Goal: Find specific page/section: Find specific page/section

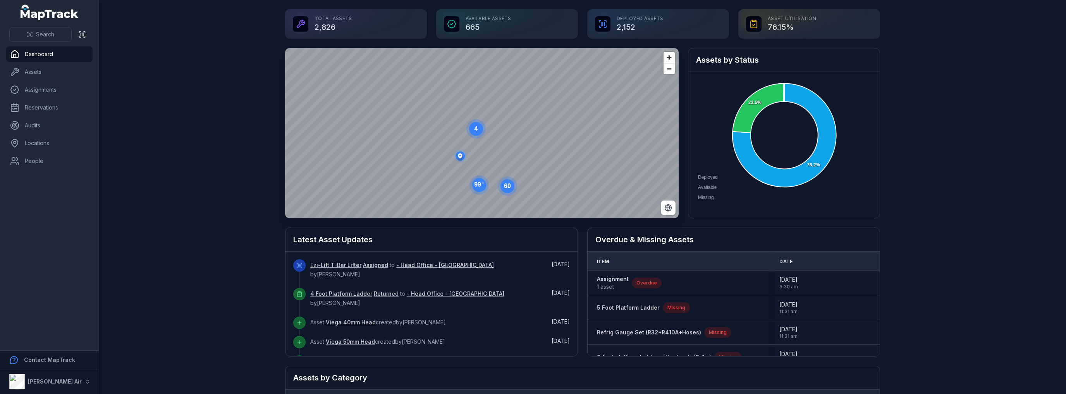
click at [476, 131] on circle at bounding box center [476, 129] width 14 height 14
click at [475, 84] on icon "button" at bounding box center [477, 83] width 4 height 5
click at [664, 72] on span "Zoom out" at bounding box center [669, 69] width 11 height 11
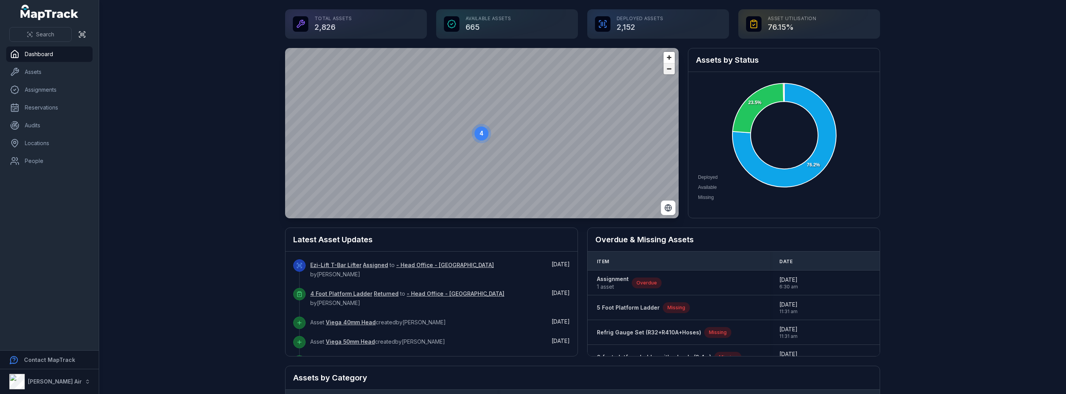
click at [664, 72] on span "Zoom out" at bounding box center [669, 69] width 11 height 11
click at [666, 72] on span "Zoom out" at bounding box center [669, 69] width 11 height 11
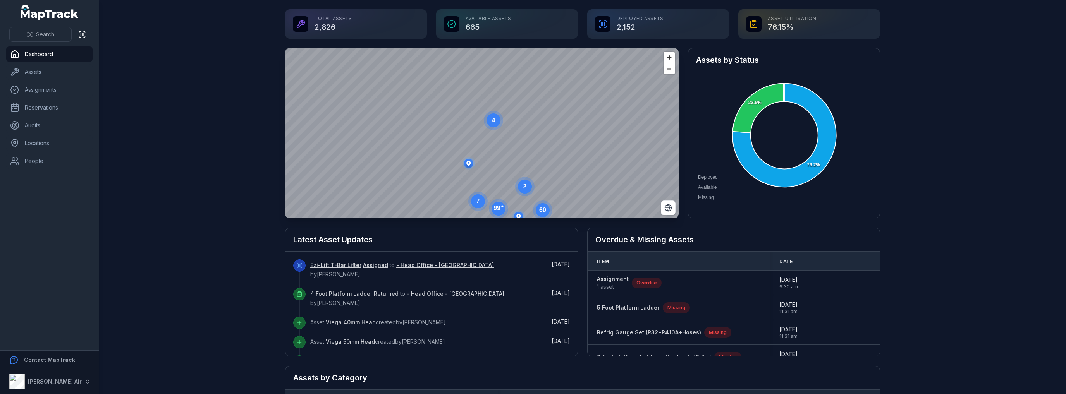
click at [466, 163] on ellipse "button" at bounding box center [468, 163] width 9 height 9
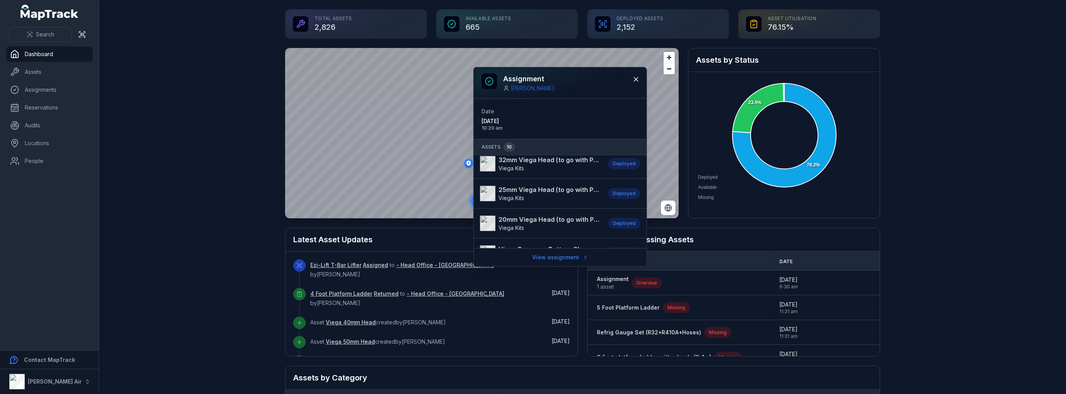
scroll to position [203, 0]
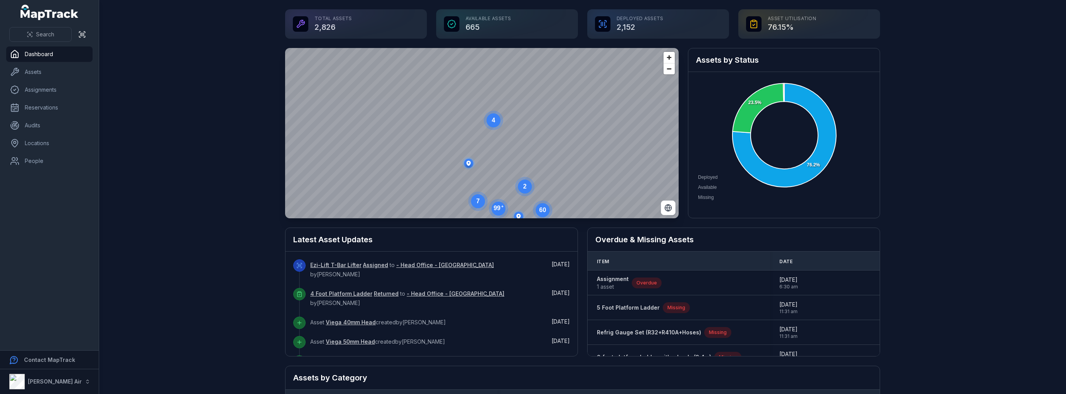
click at [476, 206] on circle at bounding box center [478, 201] width 14 height 14
click at [466, 84] on text "6" at bounding box center [467, 82] width 3 height 7
click at [480, 102] on ellipse "button" at bounding box center [482, 103] width 9 height 9
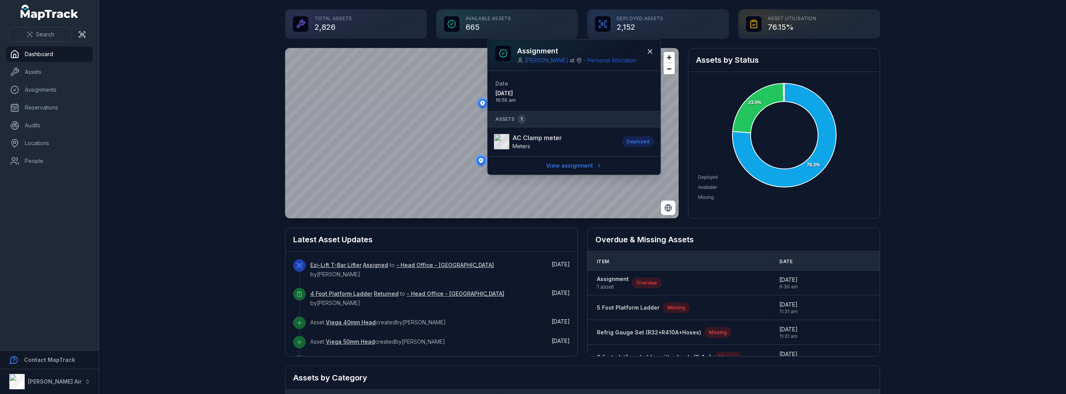
click at [479, 160] on icon "button" at bounding box center [481, 160] width 4 height 5
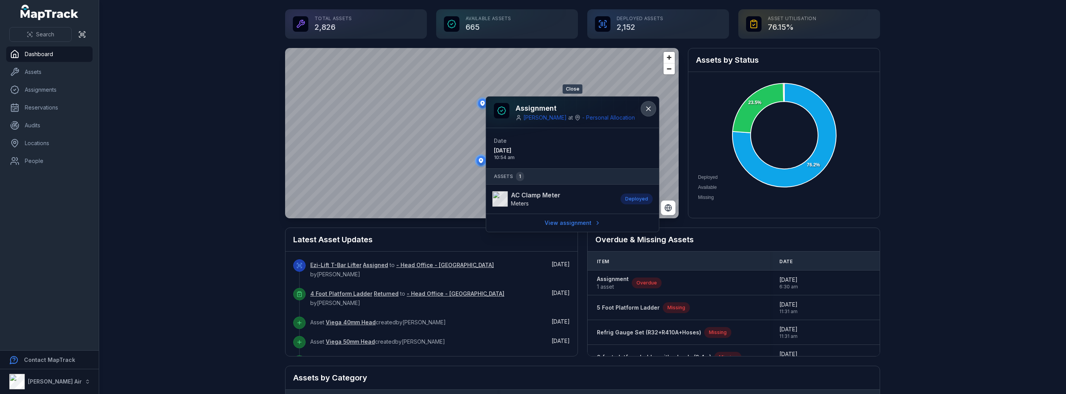
click at [649, 108] on icon at bounding box center [649, 109] width 8 height 8
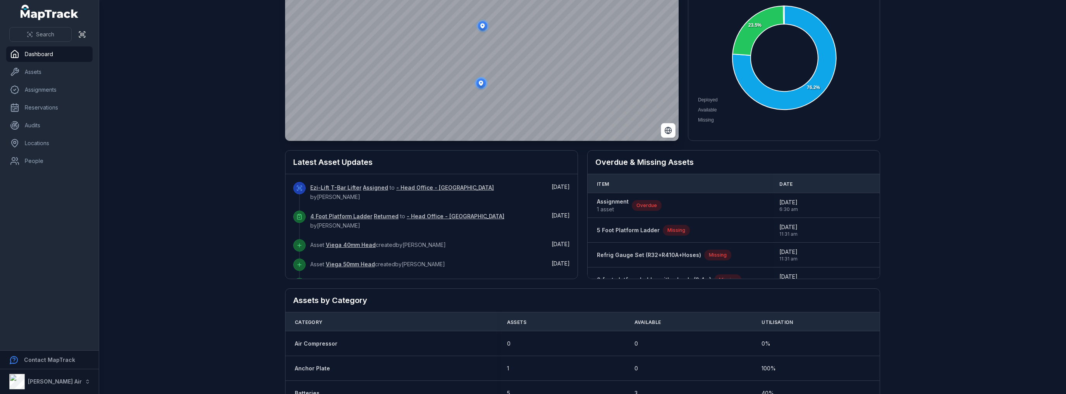
scroll to position [0, 0]
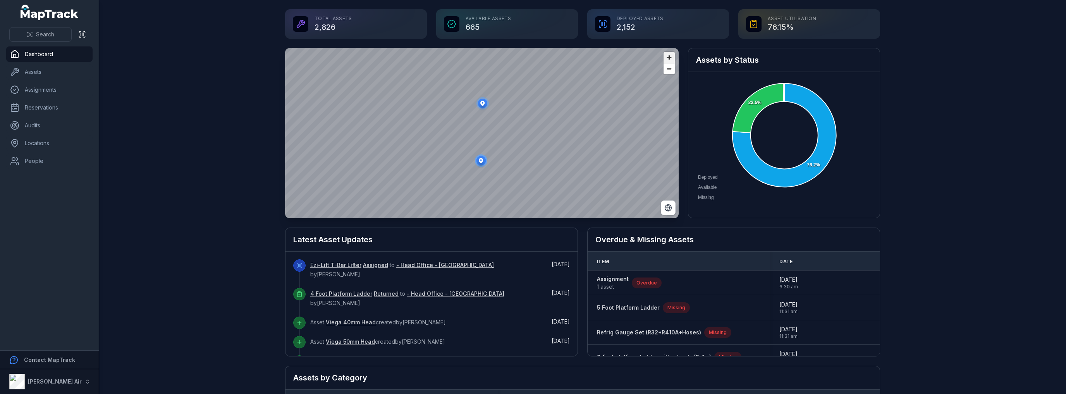
click at [666, 58] on span "Zoom in" at bounding box center [669, 57] width 11 height 11
click at [665, 71] on span "Zoom out" at bounding box center [669, 69] width 11 height 11
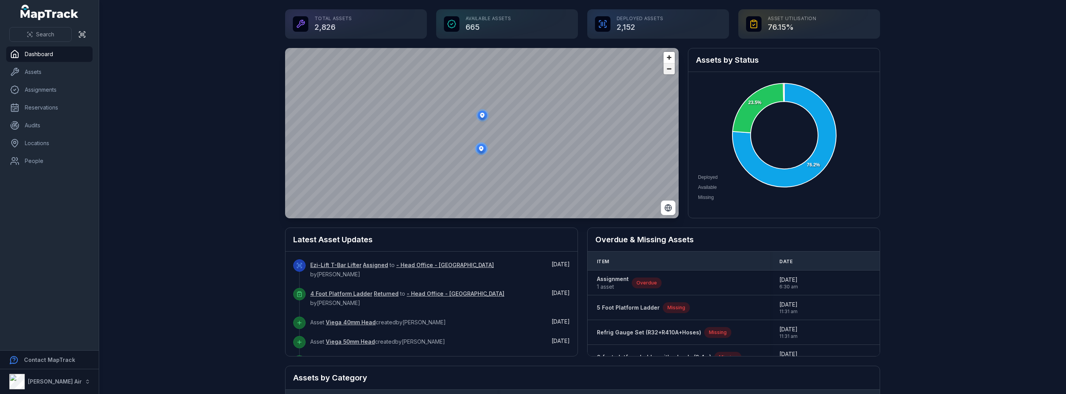
click at [665, 71] on span "Zoom out" at bounding box center [669, 69] width 11 height 11
click at [480, 135] on text "6" at bounding box center [481, 136] width 3 height 7
click at [481, 150] on text "4" at bounding box center [482, 148] width 3 height 7
click at [477, 134] on ellipse "button" at bounding box center [481, 131] width 9 height 9
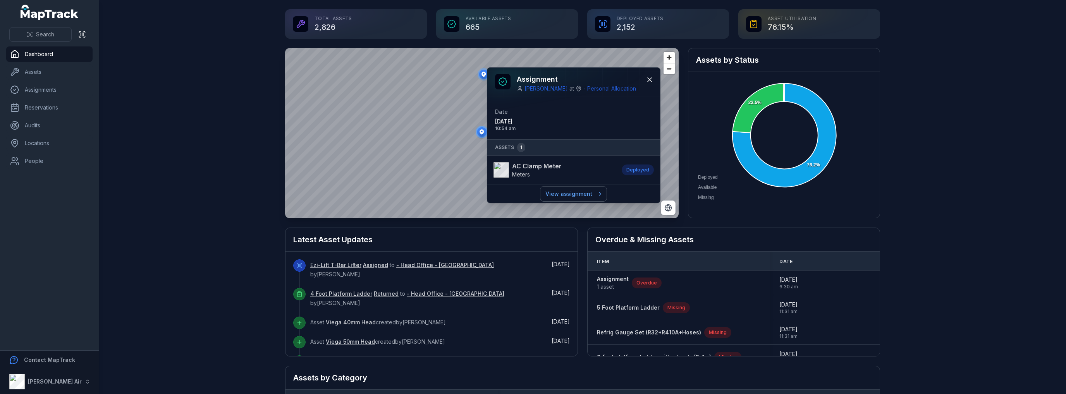
click at [568, 194] on link "View assignment" at bounding box center [573, 194] width 66 height 15
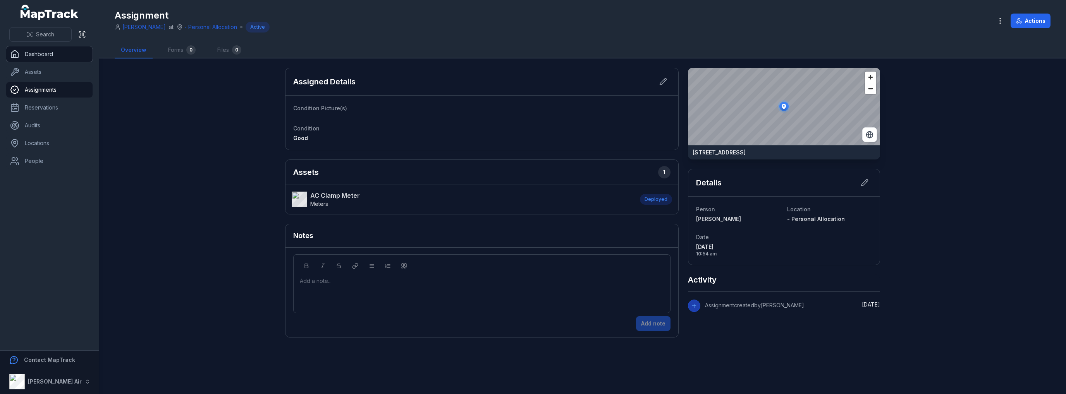
click at [45, 54] on link "Dashboard" at bounding box center [49, 53] width 86 height 15
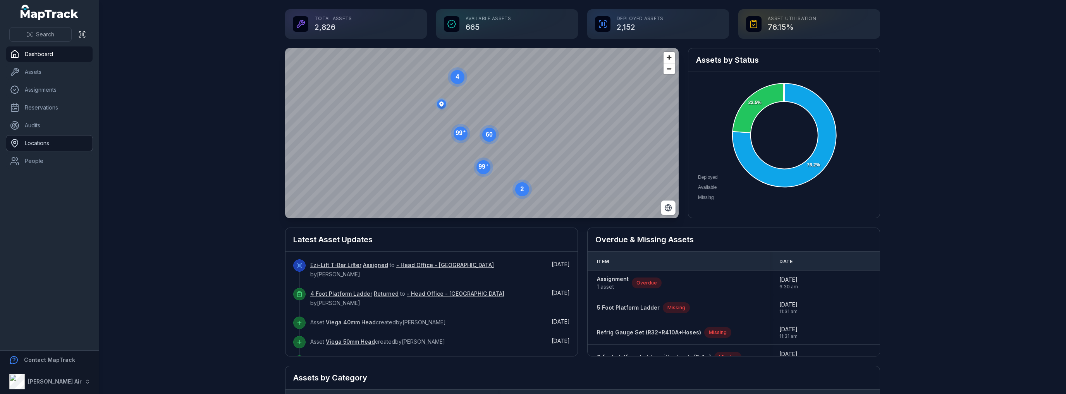
click at [33, 143] on link "Locations" at bounding box center [49, 143] width 86 height 15
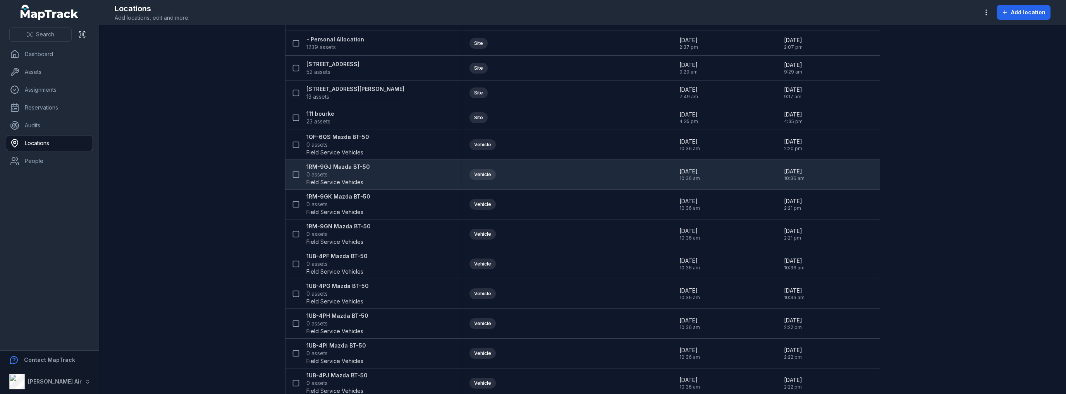
scroll to position [77, 0]
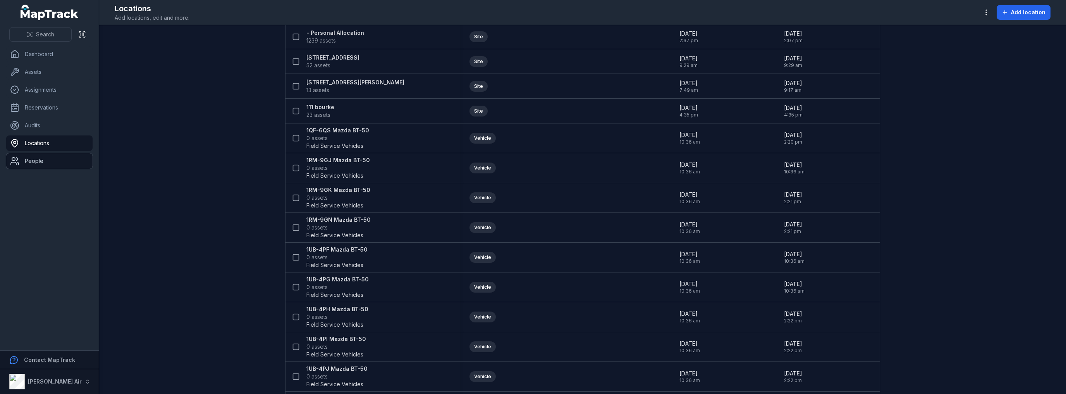
click at [39, 161] on link "People" at bounding box center [49, 160] width 86 height 15
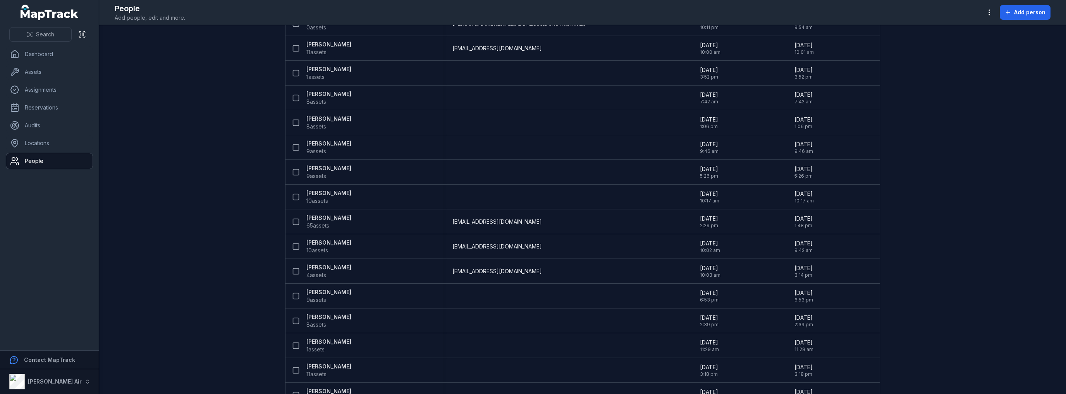
scroll to position [1241, 0]
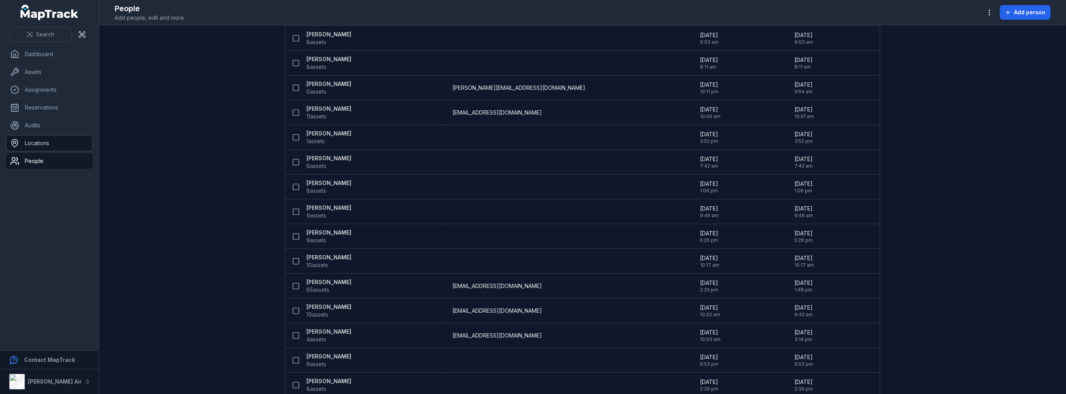
click at [42, 143] on link "Locations" at bounding box center [49, 143] width 86 height 15
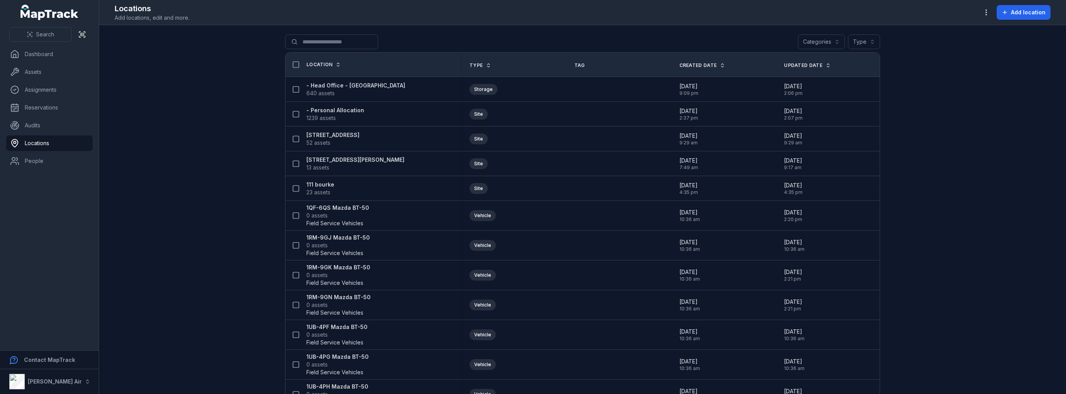
click at [336, 65] on icon at bounding box center [338, 64] width 5 height 5
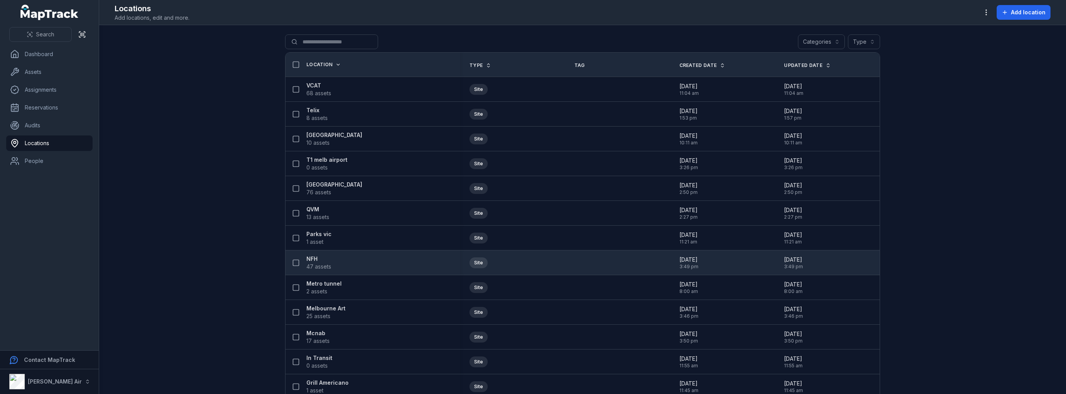
click at [310, 260] on strong "NFH" at bounding box center [318, 259] width 25 height 8
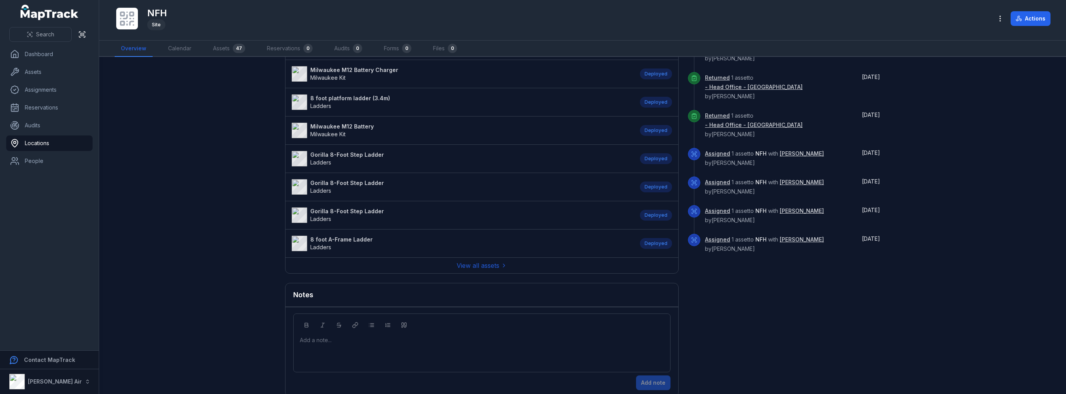
scroll to position [546, 0]
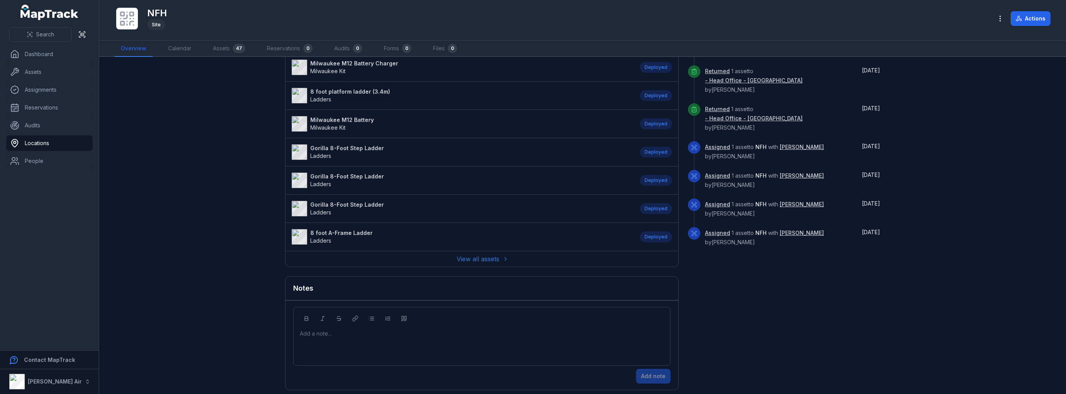
click at [477, 255] on link "View all assets" at bounding box center [482, 259] width 50 height 9
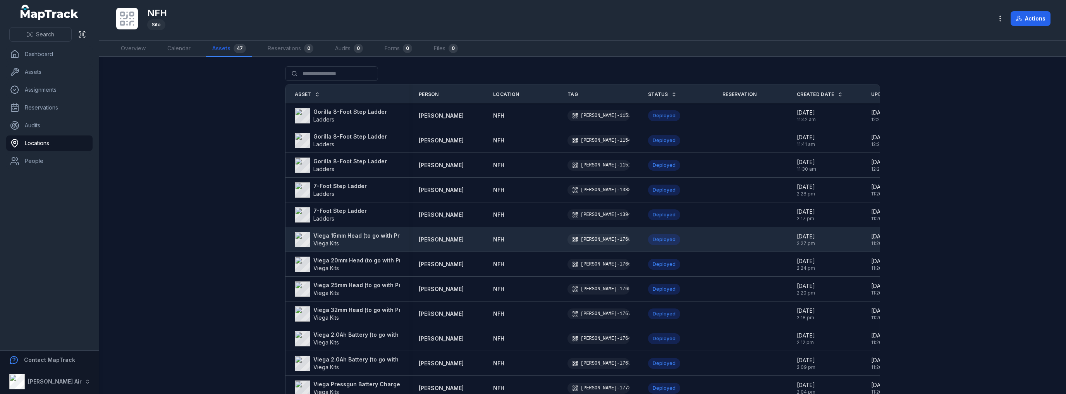
click at [435, 240] on strong "[PERSON_NAME]" at bounding box center [441, 240] width 45 height 8
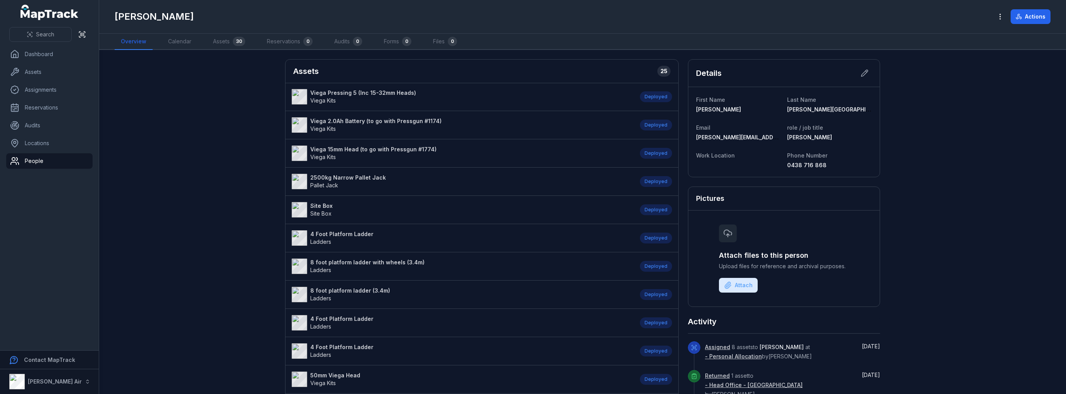
click at [315, 205] on strong "Site Box" at bounding box center [321, 206] width 22 height 8
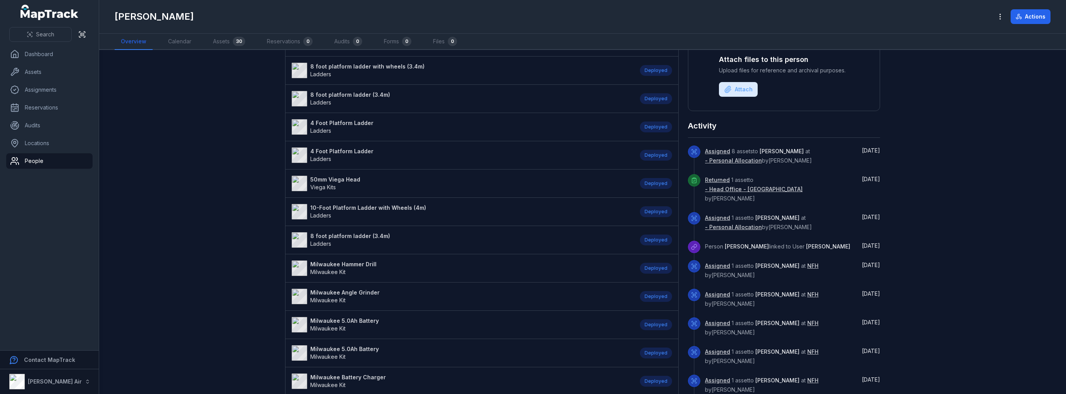
scroll to position [58, 0]
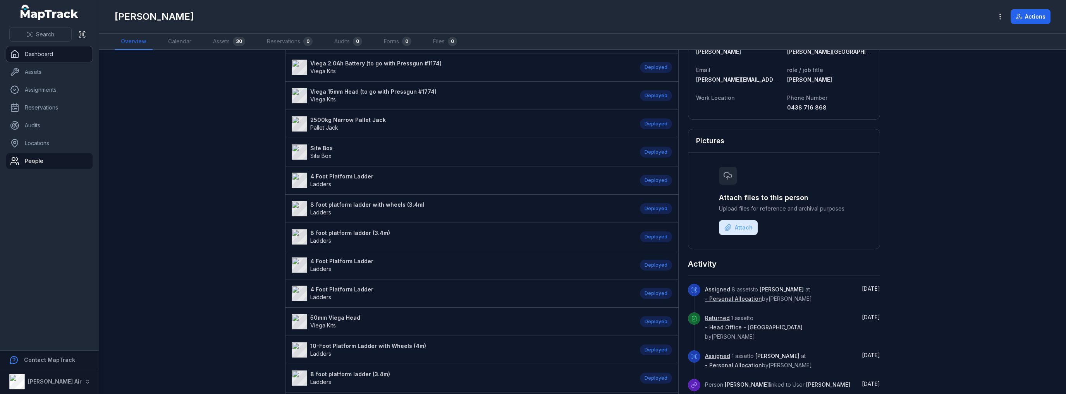
click at [40, 54] on link "Dashboard" at bounding box center [49, 53] width 86 height 15
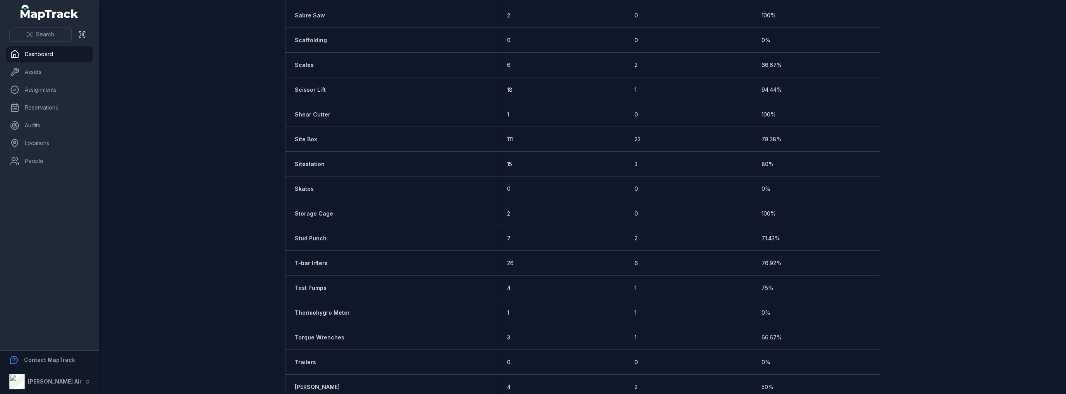
scroll to position [2230, 0]
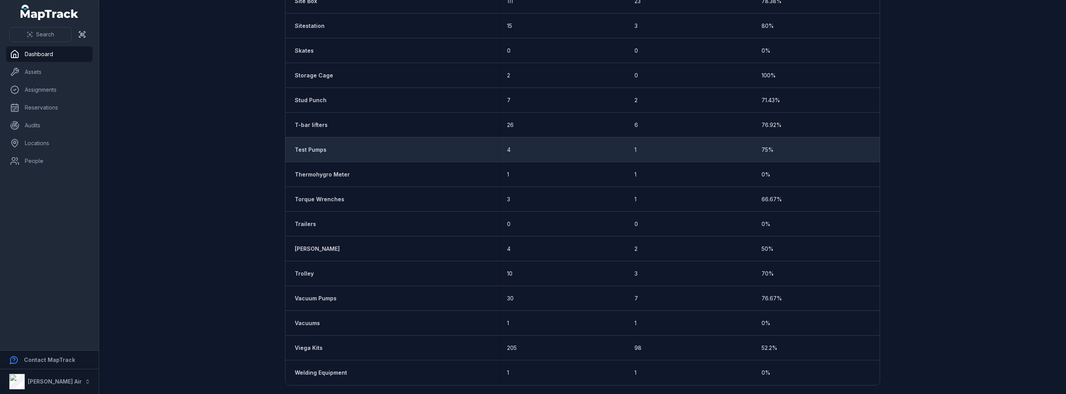
click at [314, 150] on strong "Test Pumps" at bounding box center [311, 150] width 32 height 8
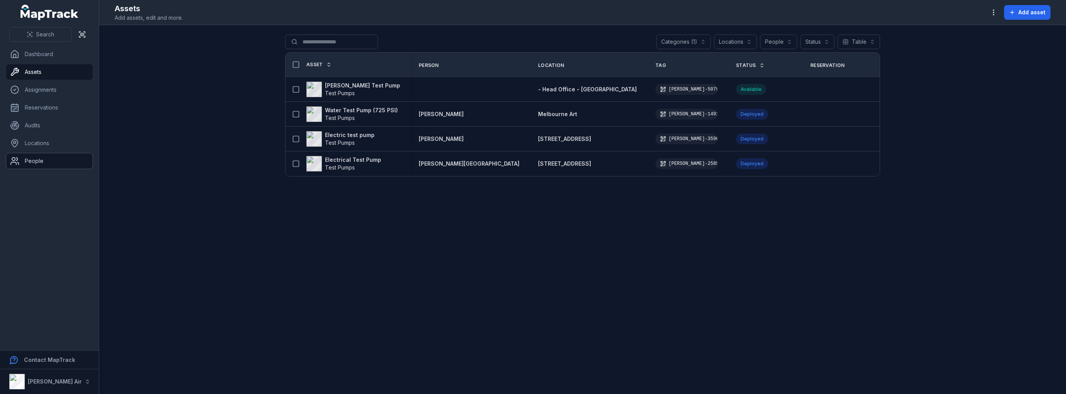
click at [34, 162] on link "People" at bounding box center [49, 160] width 86 height 15
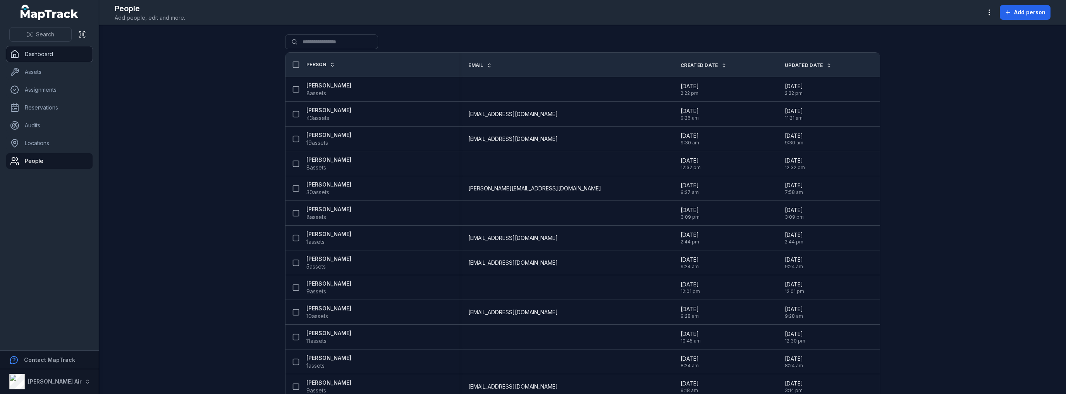
click at [41, 53] on link "Dashboard" at bounding box center [49, 53] width 86 height 15
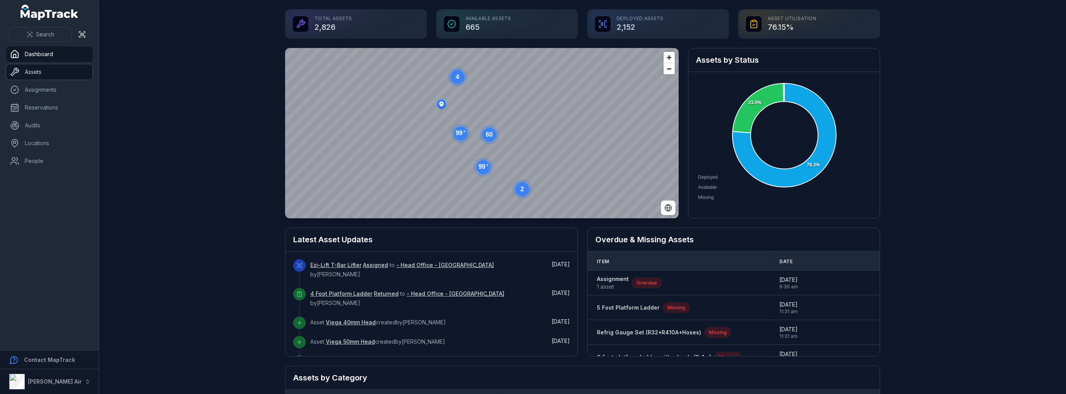
click at [36, 71] on link "Assets" at bounding box center [49, 71] width 86 height 15
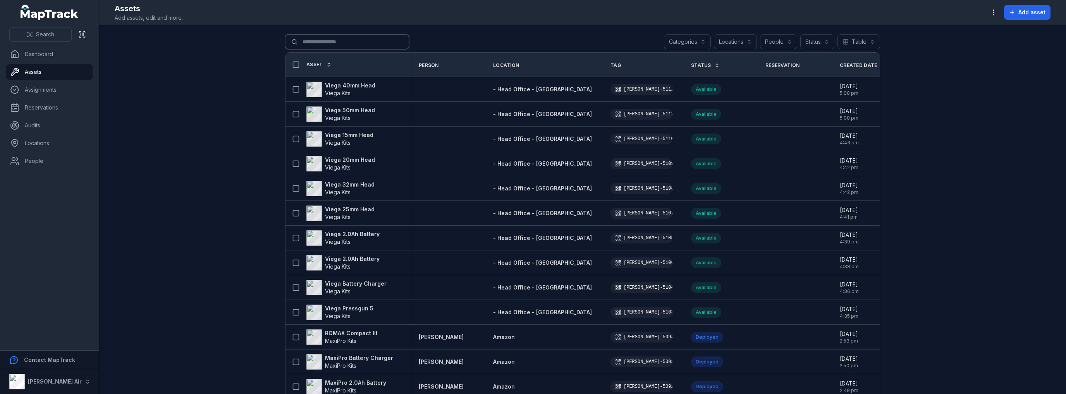
click at [329, 43] on input "Search for assets" at bounding box center [347, 41] width 124 height 15
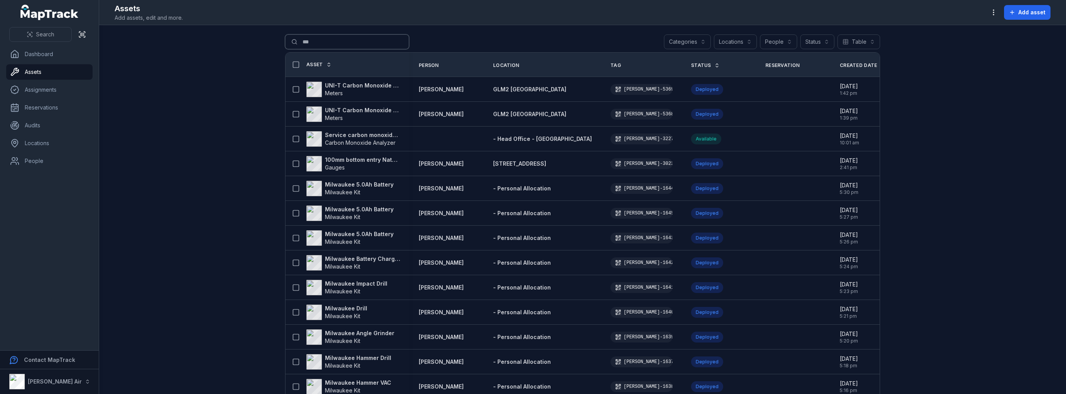
click at [330, 42] on input "***" at bounding box center [347, 41] width 124 height 15
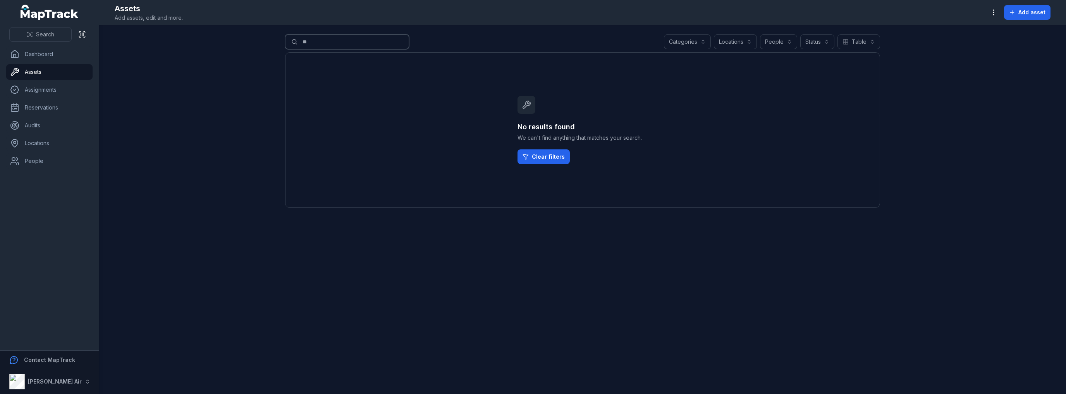
type input "*"
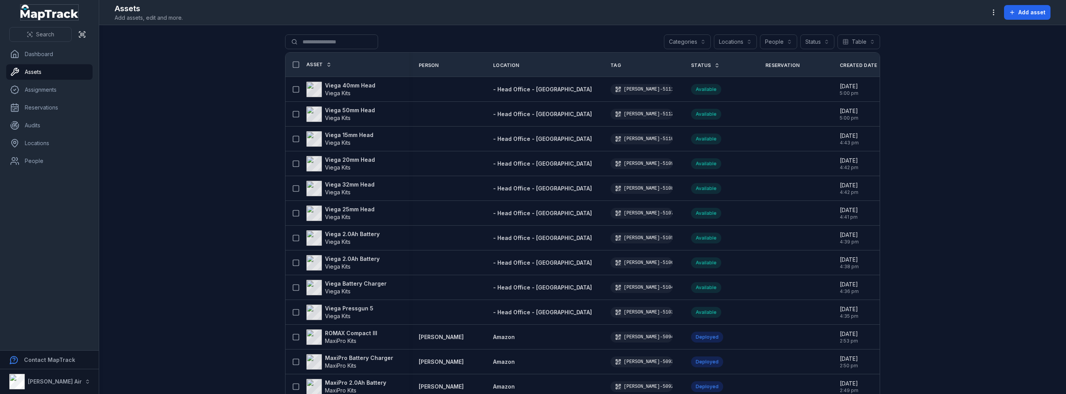
click at [50, 11] on icon "MapTrack" at bounding box center [55, 15] width 48 height 10
